Goal: Check status: Check status

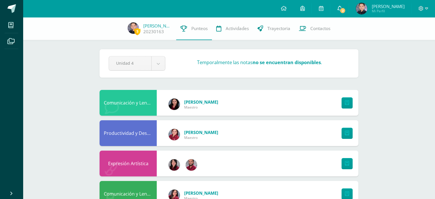
click at [337, 9] on icon at bounding box center [339, 8] width 5 height 5
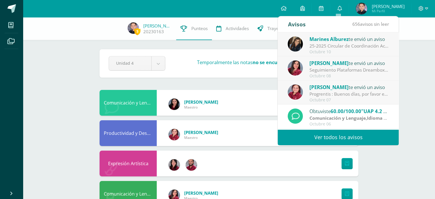
click at [347, 39] on span "Marines Alburez" at bounding box center [328, 39] width 39 height 7
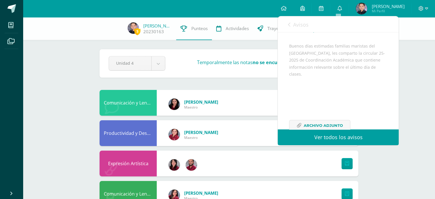
scroll to position [69, 0]
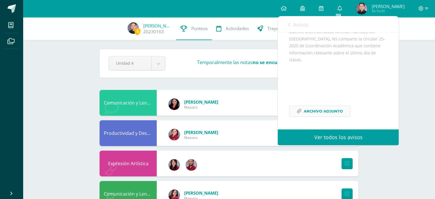
click at [319, 110] on span "Archivo Adjunto" at bounding box center [322, 111] width 39 height 11
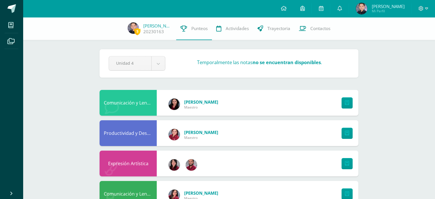
click at [358, 10] on img at bounding box center [360, 8] width 11 height 11
click at [373, 10] on span "Mi Perfil" at bounding box center [387, 11] width 33 height 5
click at [357, 7] on img at bounding box center [360, 8] width 11 height 11
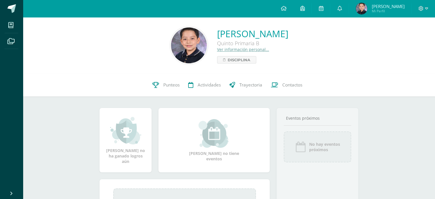
click at [171, 45] on img at bounding box center [189, 45] width 36 height 36
